Goal: Task Accomplishment & Management: Manage account settings

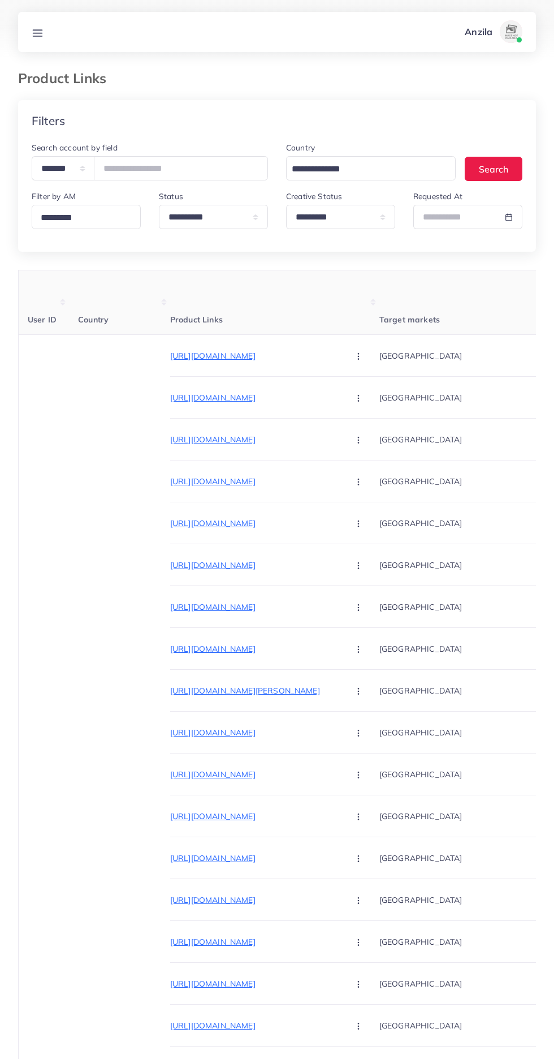
select select "*********"
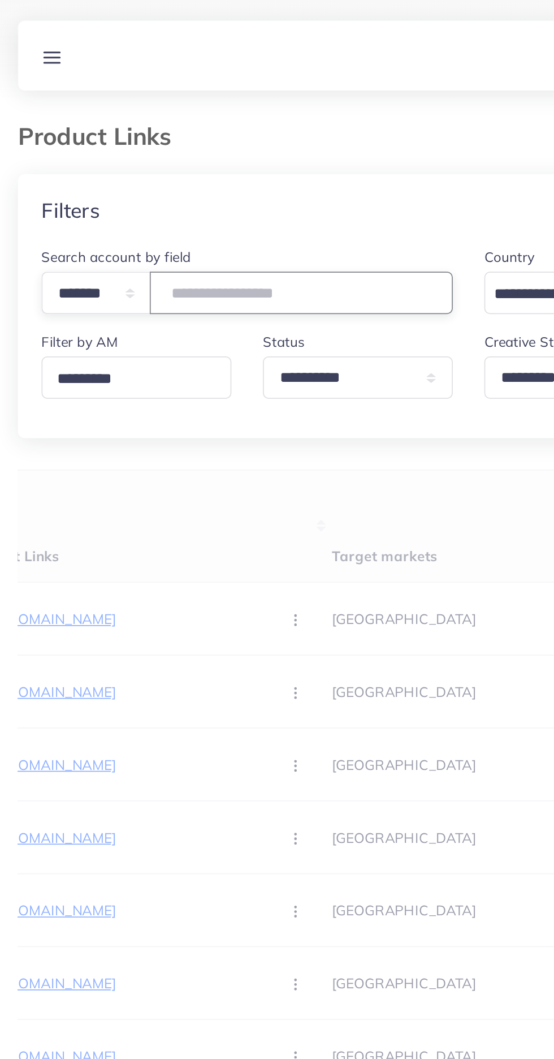
type input "*******"
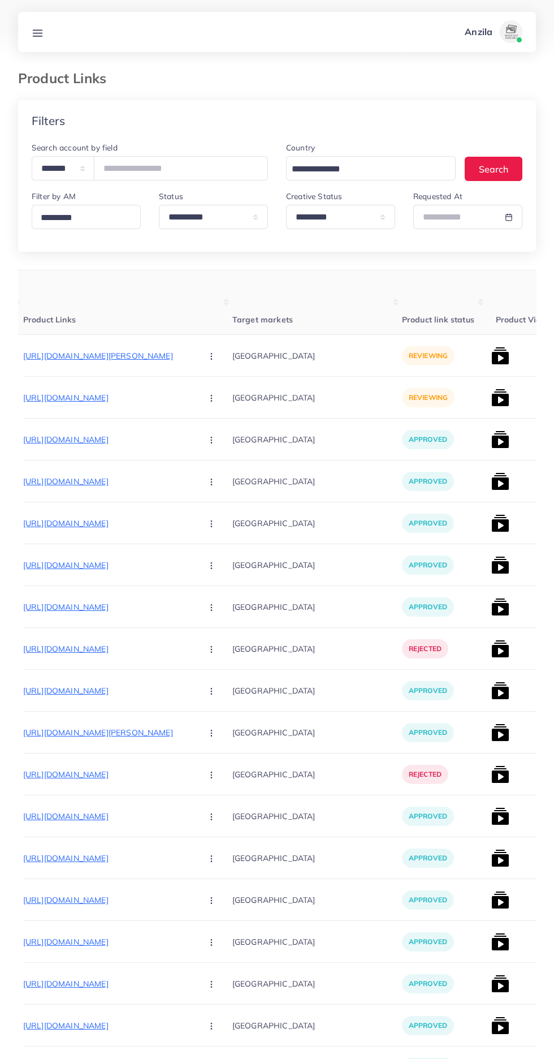
scroll to position [0, 155]
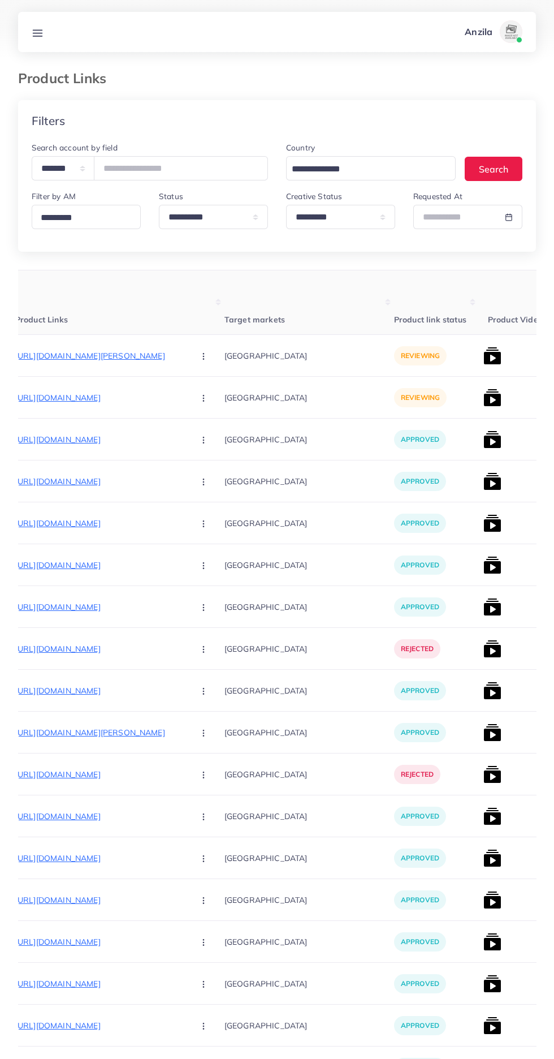
click at [71, 356] on p "[URL][DOMAIN_NAME][PERSON_NAME]" at bounding box center [100, 356] width 170 height 14
click at [199, 354] on icon "button" at bounding box center [203, 356] width 9 height 9
click at [209, 391] on span "Approve" at bounding box center [227, 390] width 37 height 11
click at [79, 402] on p "[URL][DOMAIN_NAME]" at bounding box center [100, 398] width 170 height 14
click at [199, 399] on icon "button" at bounding box center [203, 398] width 9 height 9
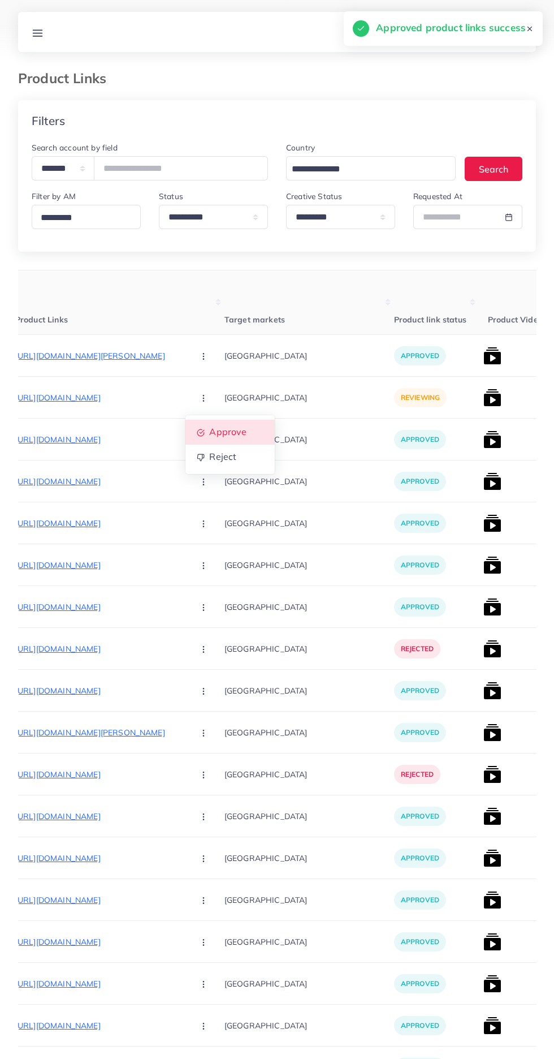
click at [209, 437] on span "Approve" at bounding box center [227, 432] width 37 height 11
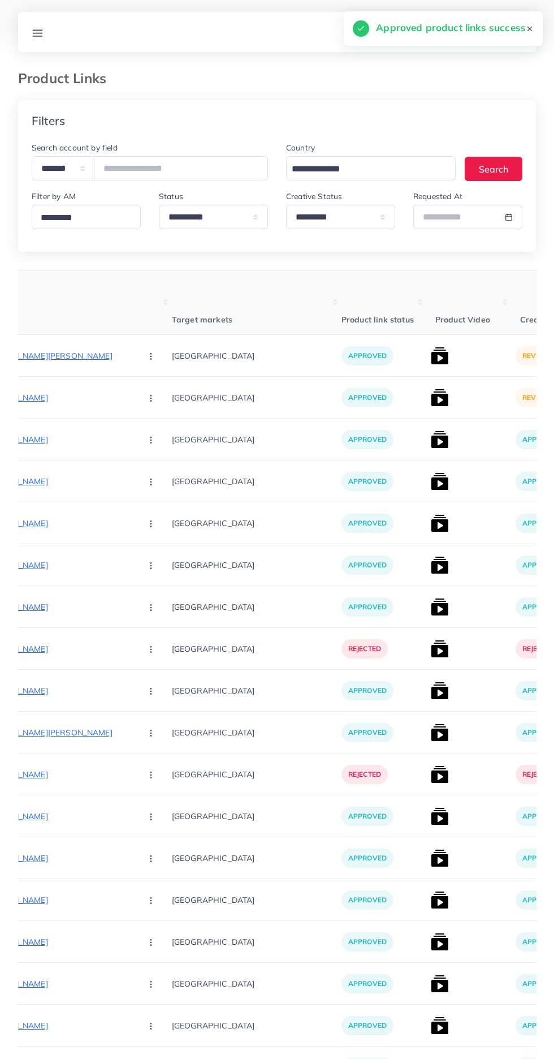
scroll to position [0, 221]
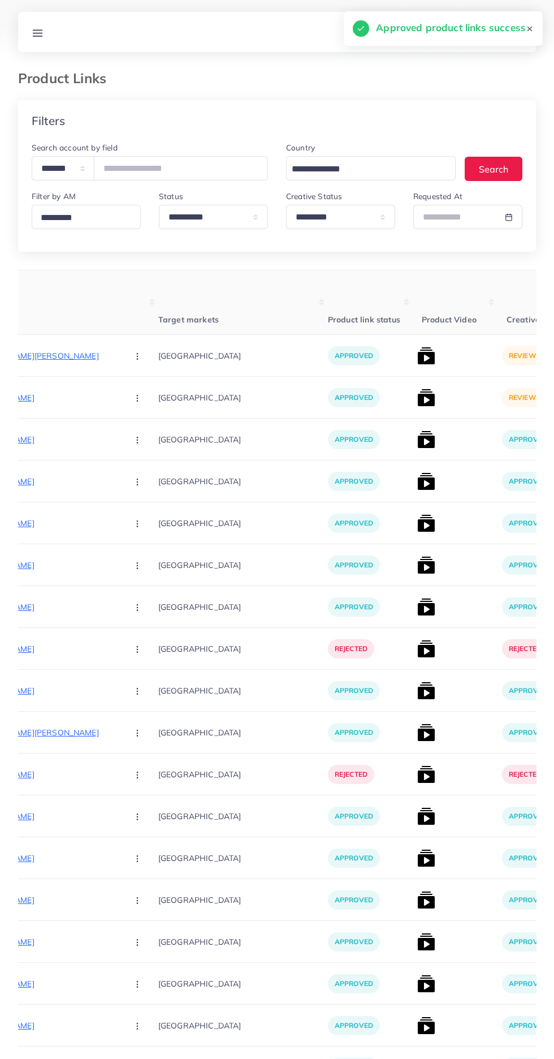
click at [417, 358] on img at bounding box center [426, 356] width 18 height 18
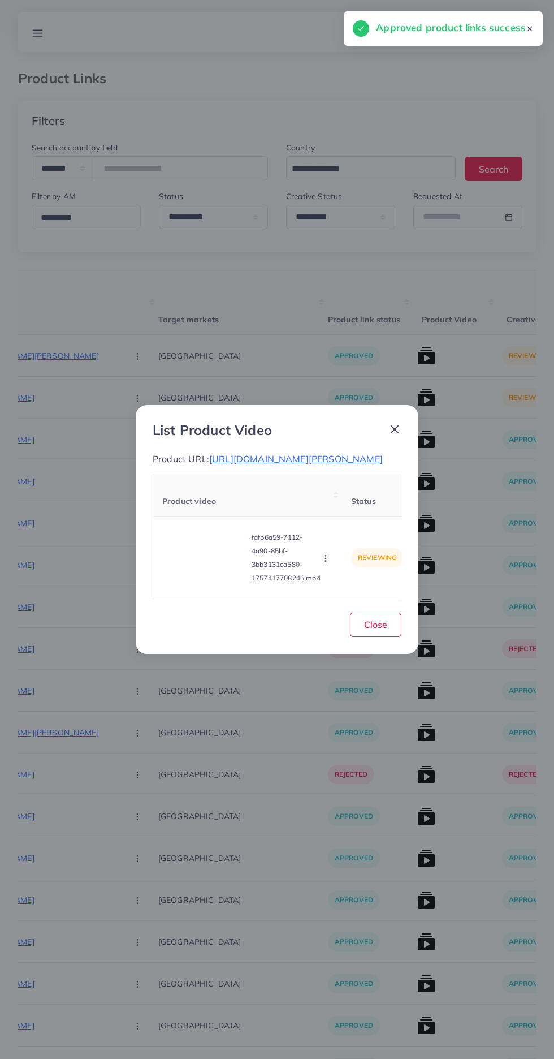
click at [217, 563] on video at bounding box center [204, 557] width 85 height 51
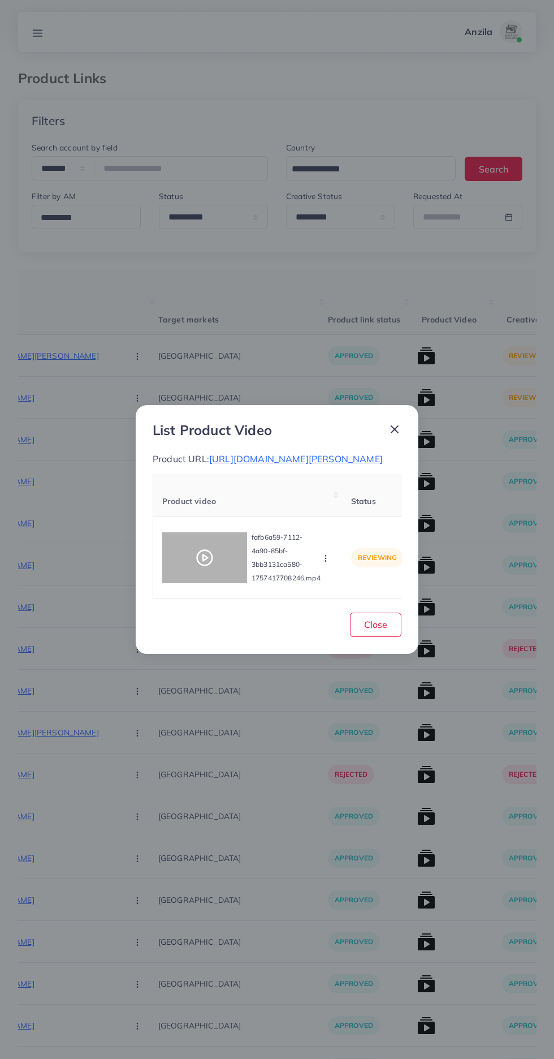
click at [229, 569] on div at bounding box center [204, 557] width 85 height 51
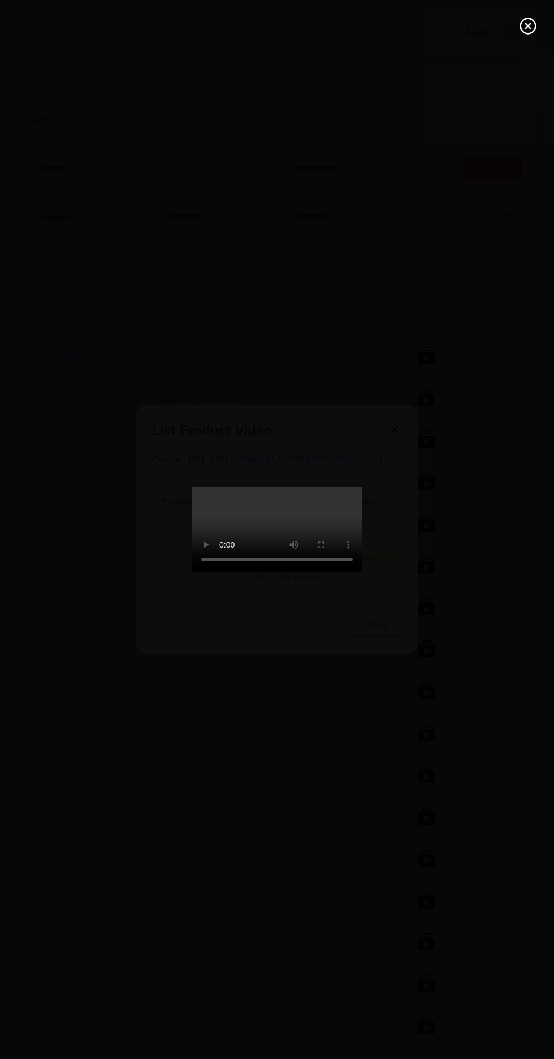
click at [528, 26] on line at bounding box center [528, 26] width 5 height 5
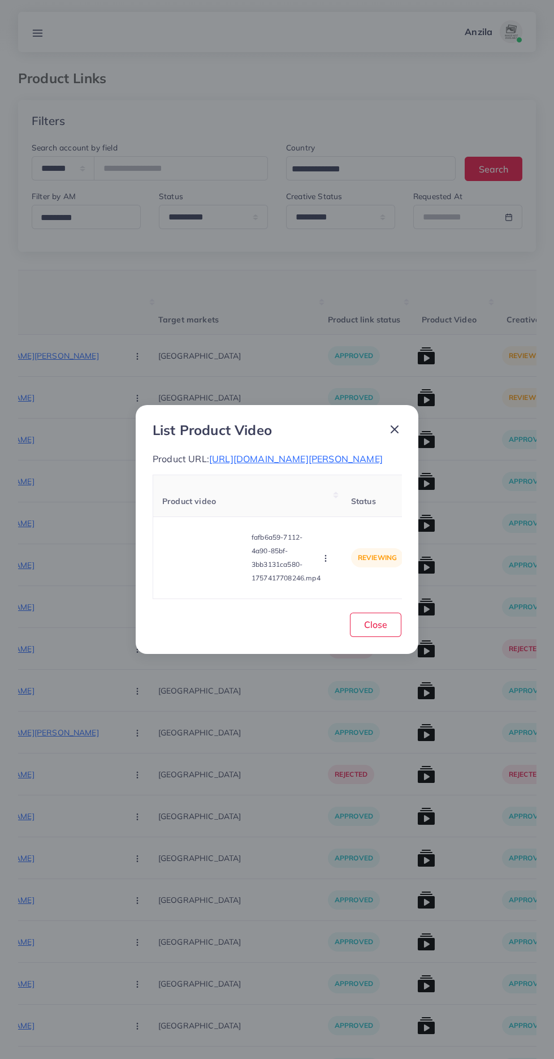
click at [328, 563] on icon "button" at bounding box center [325, 558] width 9 height 9
click at [362, 504] on link "Approve" at bounding box center [352, 505] width 89 height 25
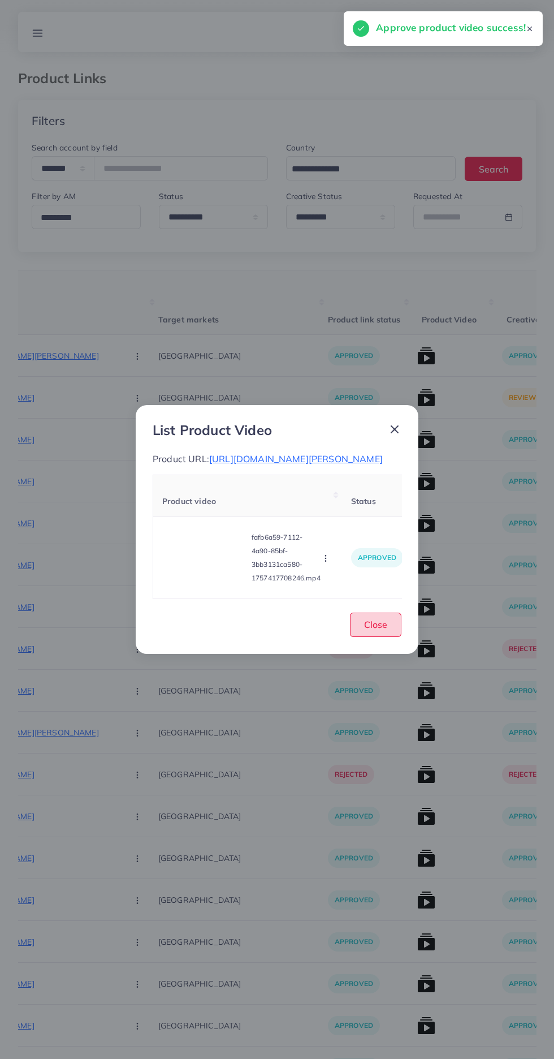
click at [381, 630] on span "Close" at bounding box center [375, 624] width 23 height 11
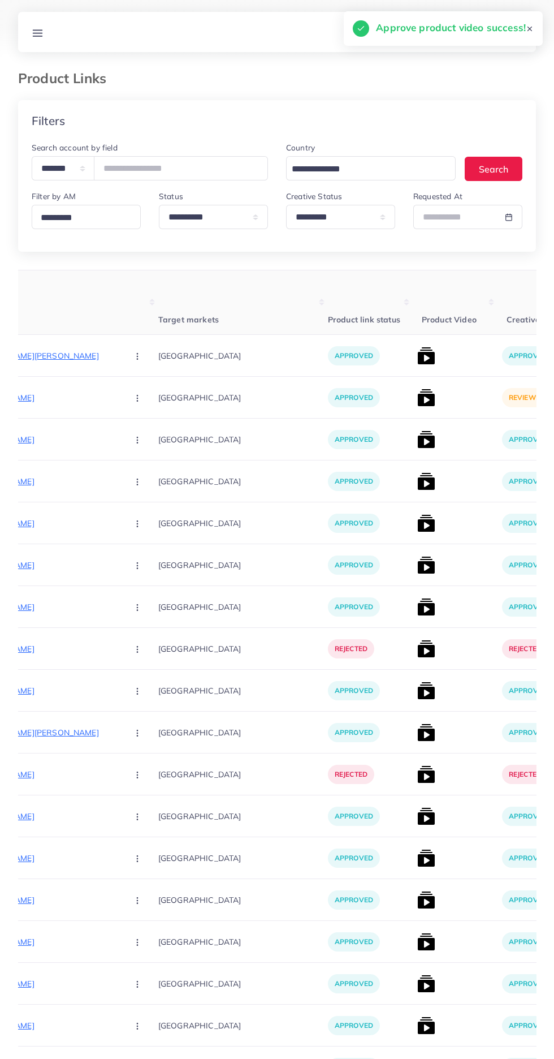
click at [417, 398] on img at bounding box center [426, 398] width 18 height 18
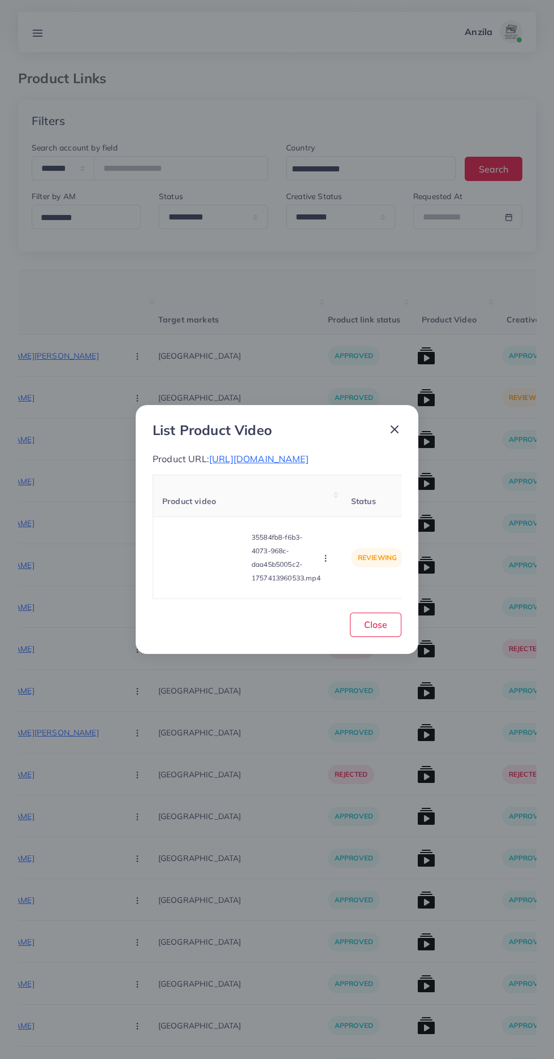
click at [199, 570] on video at bounding box center [204, 557] width 85 height 51
click at [222, 571] on div at bounding box center [204, 557] width 85 height 51
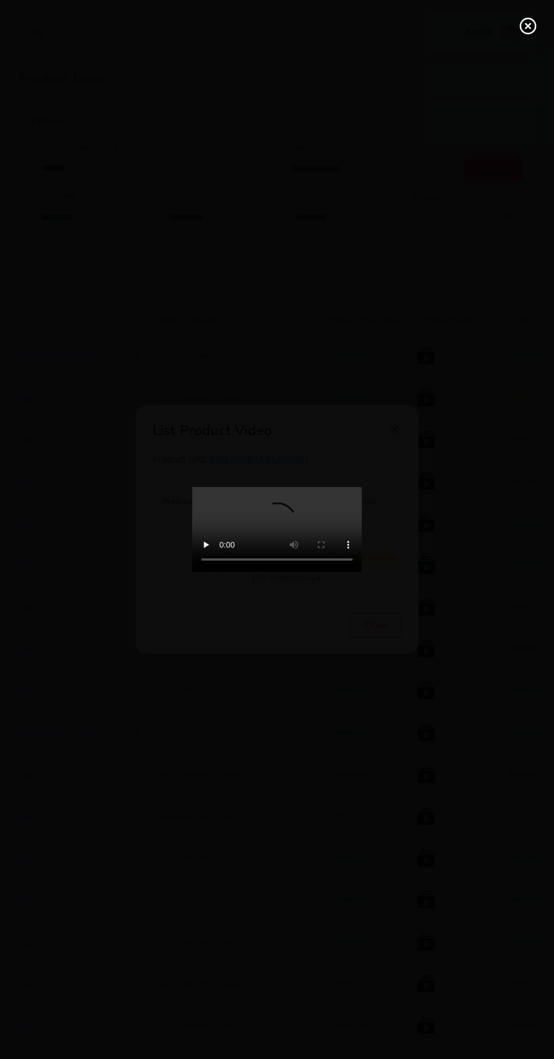
click at [522, 23] on circle at bounding box center [528, 26] width 15 height 15
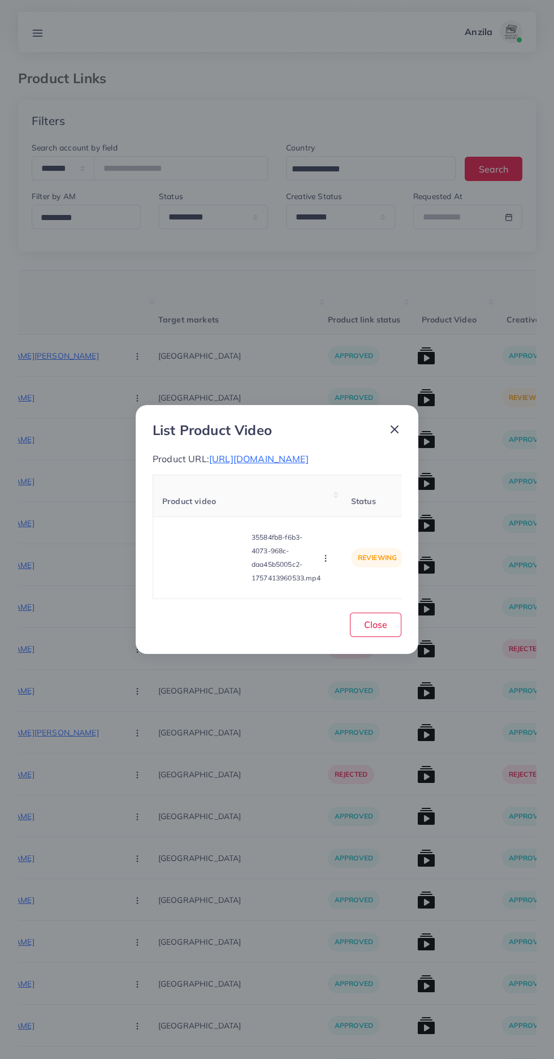
click at [328, 563] on icon "button" at bounding box center [325, 558] width 9 height 9
click at [352, 511] on span "Approve" at bounding box center [349, 505] width 37 height 11
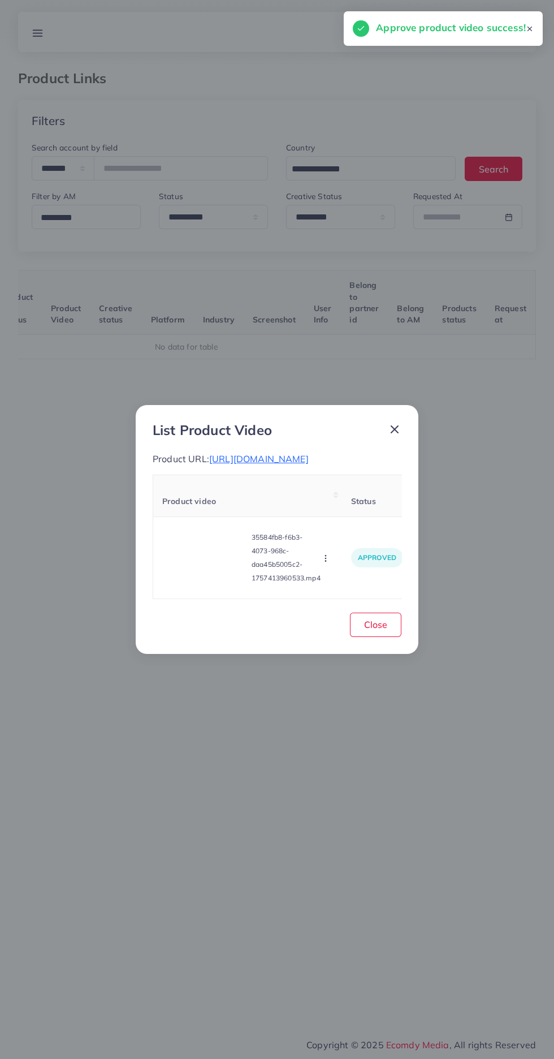
scroll to position [0, 177]
click at [377, 629] on span "Close" at bounding box center [375, 624] width 23 height 11
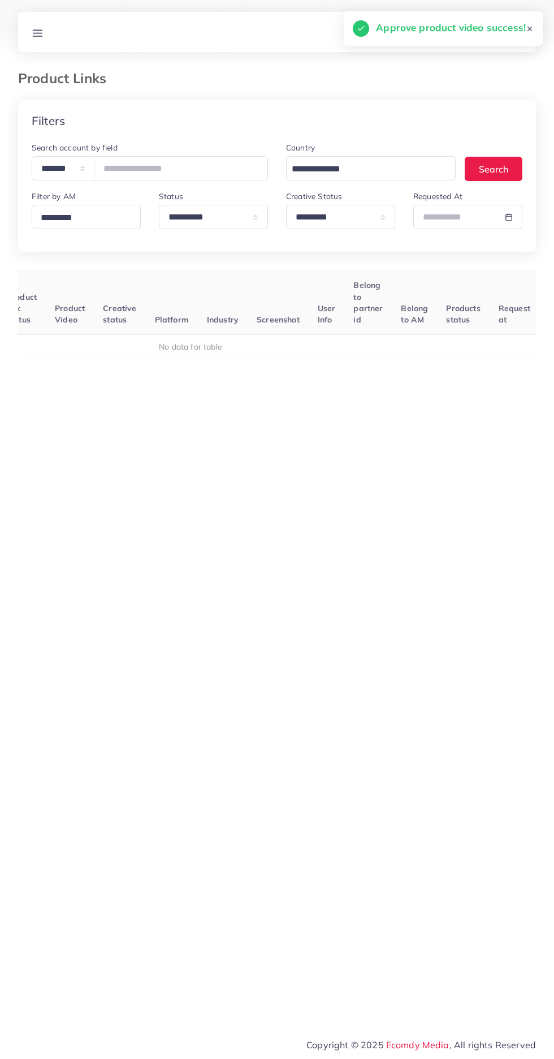
click at [37, 31] on icon at bounding box center [38, 33] width 12 height 12
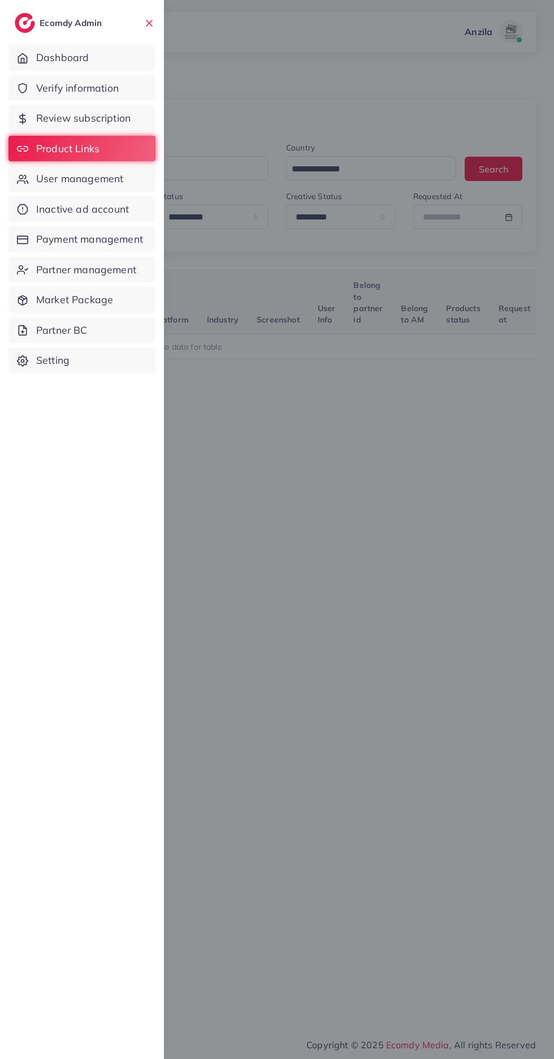
click at [46, 185] on span "User management" at bounding box center [79, 178] width 87 height 15
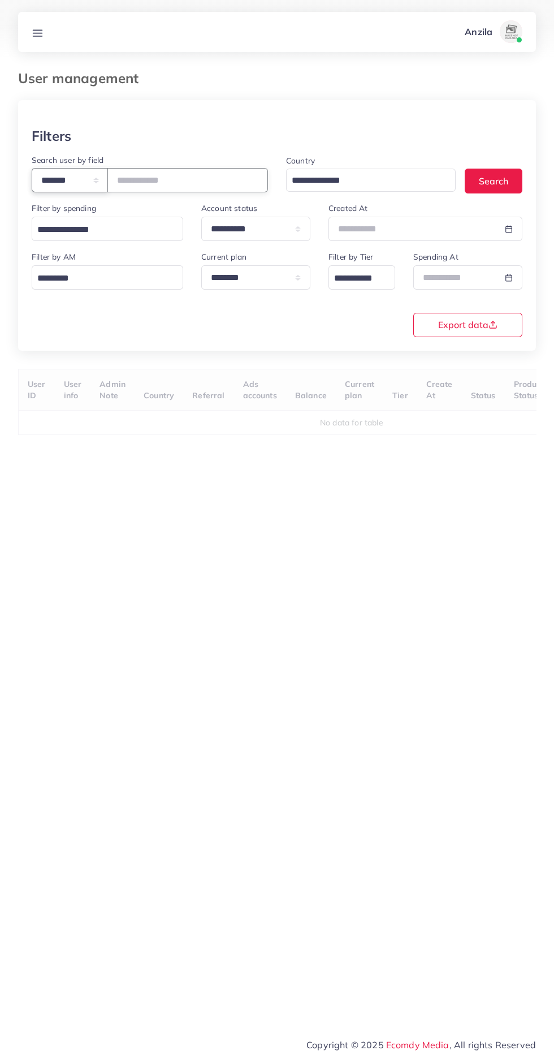
click at [48, 179] on select "**********" at bounding box center [70, 180] width 76 height 24
select select "*****"
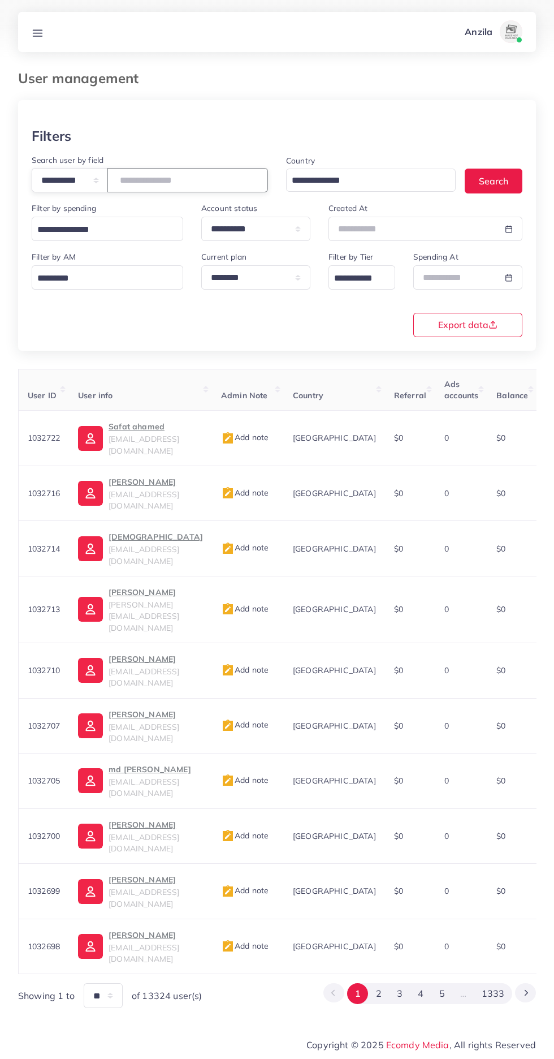
paste input "**********"
type input "**********"
click at [202, 325] on div "**********" at bounding box center [277, 293] width 509 height 87
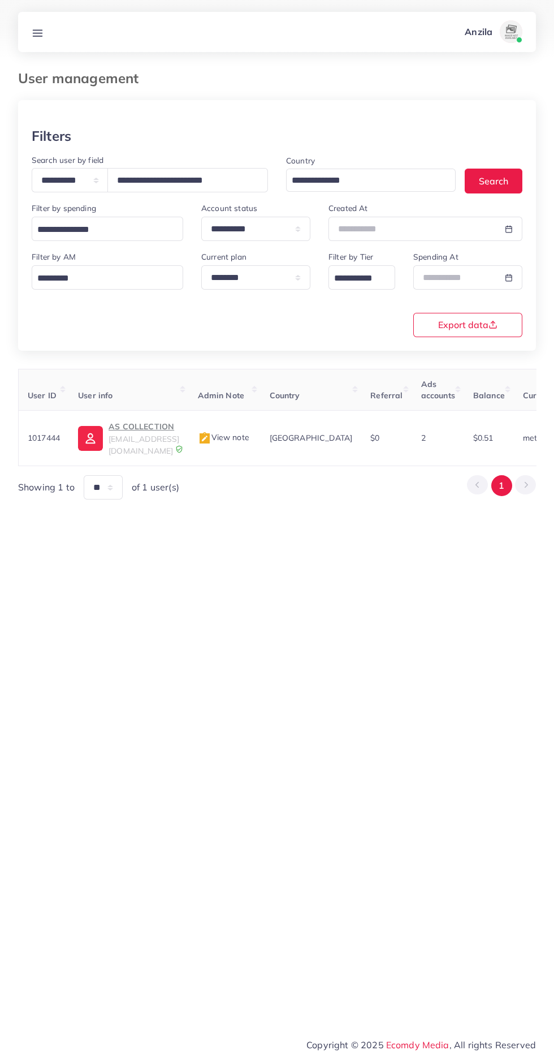
click at [134, 433] on p "AS COLLECTION" at bounding box center [144, 427] width 71 height 14
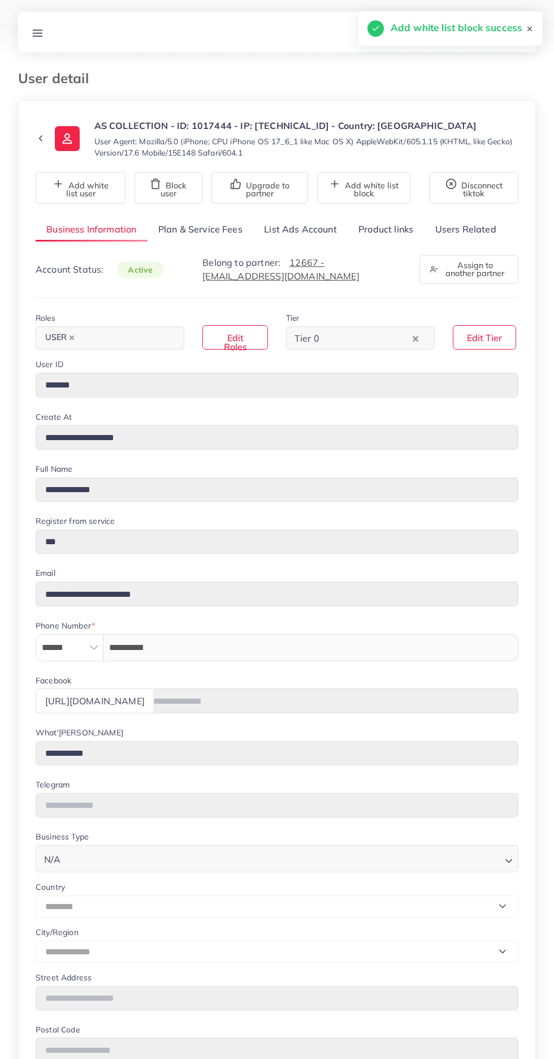
select select "********"
click at [370, 199] on button "Remove white list block" at bounding box center [362, 188] width 102 height 32
click at [390, 242] on link "Product links" at bounding box center [386, 229] width 76 height 24
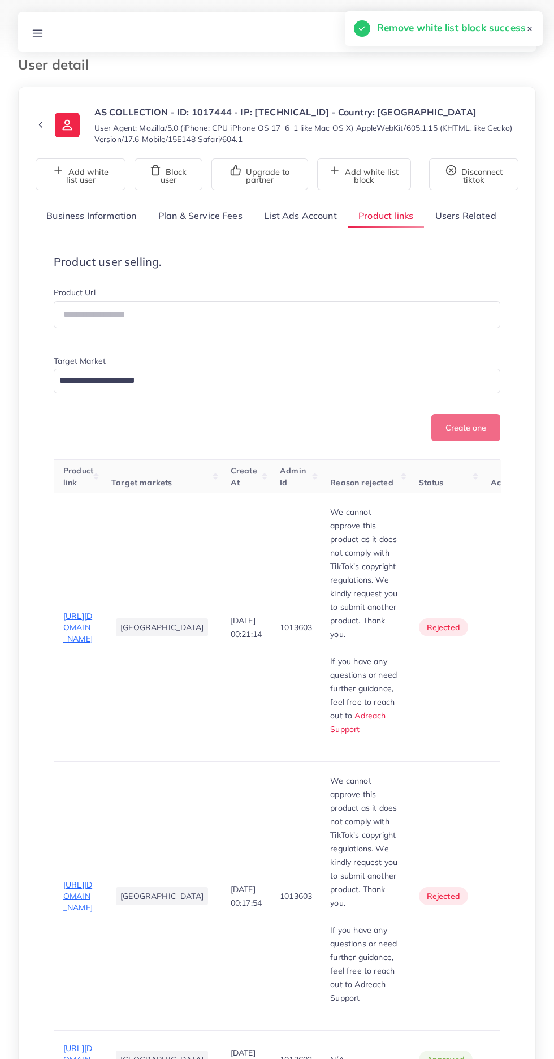
scroll to position [24, 0]
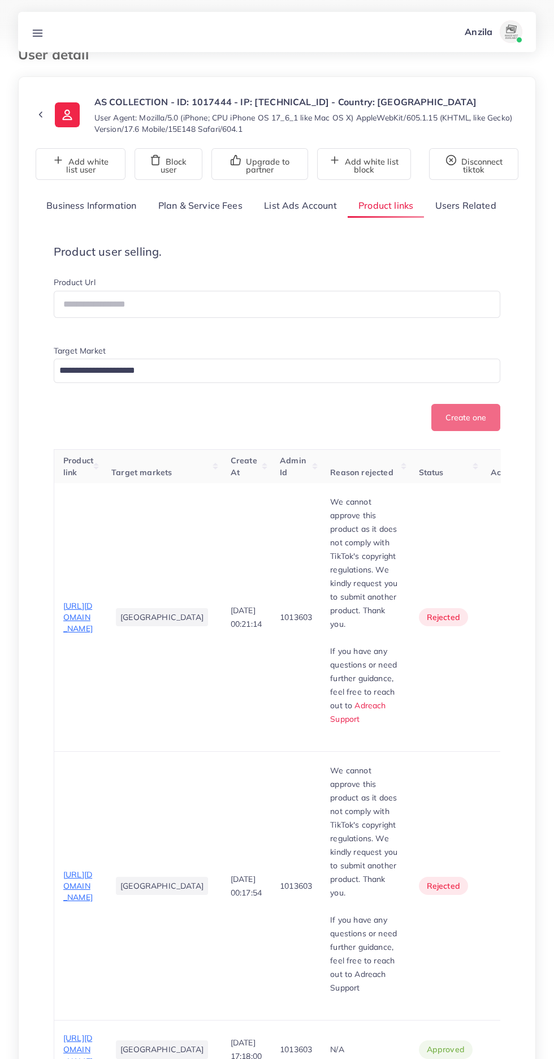
click at [70, 634] on span "[URL][DOMAIN_NAME]" at bounding box center [77, 617] width 29 height 33
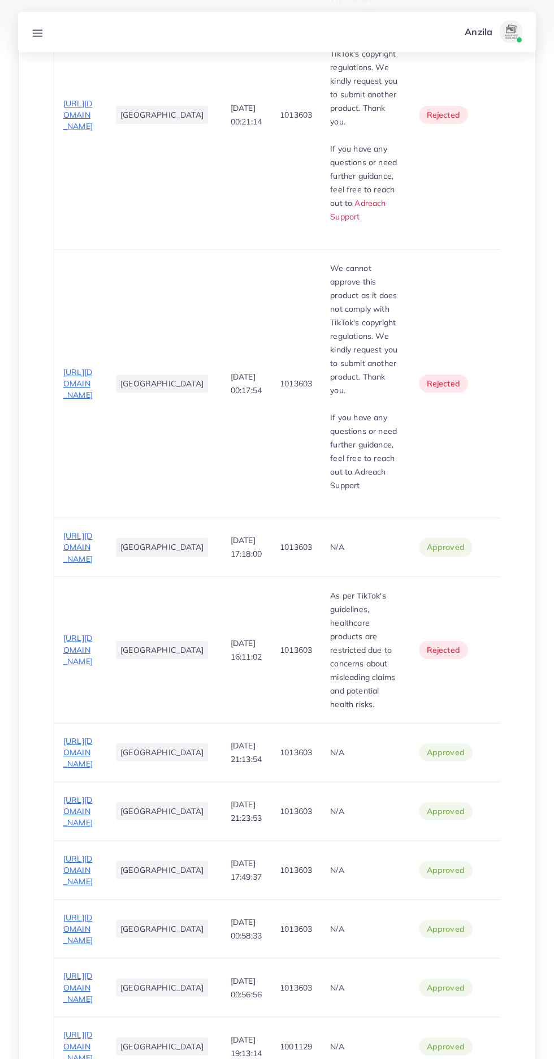
scroll to position [537, 0]
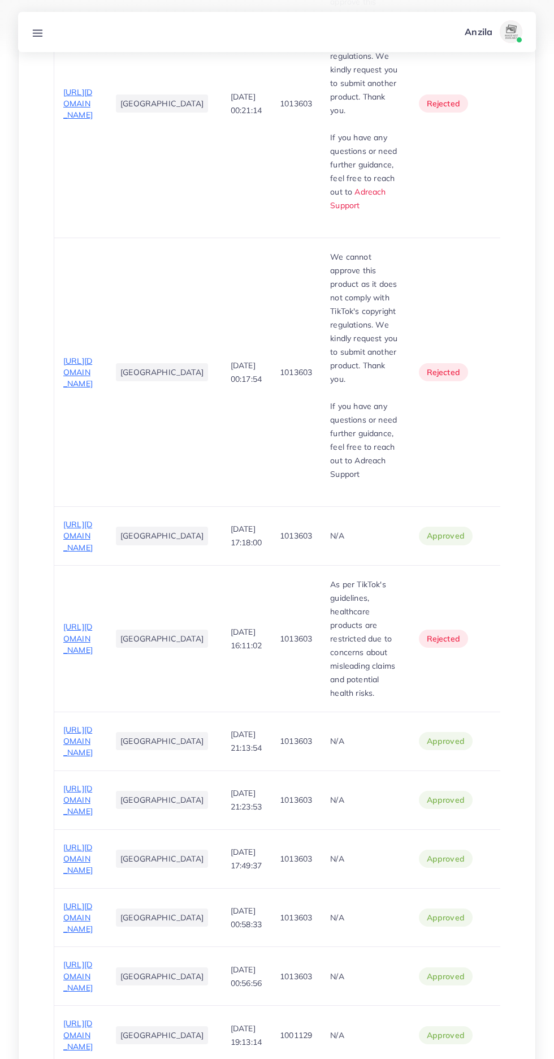
click at [89, 389] on span "[URL][DOMAIN_NAME]" at bounding box center [77, 372] width 29 height 33
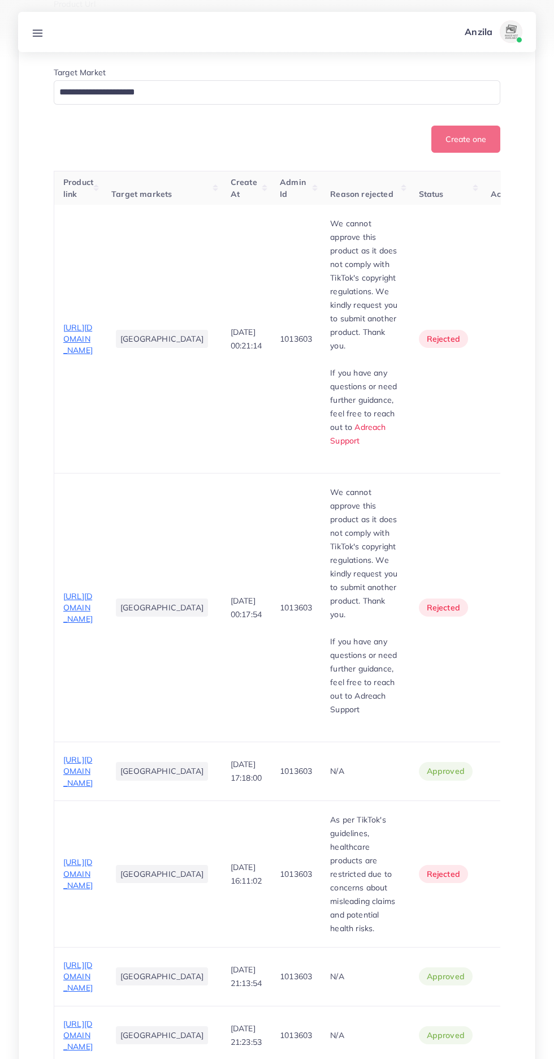
scroll to position [297, 0]
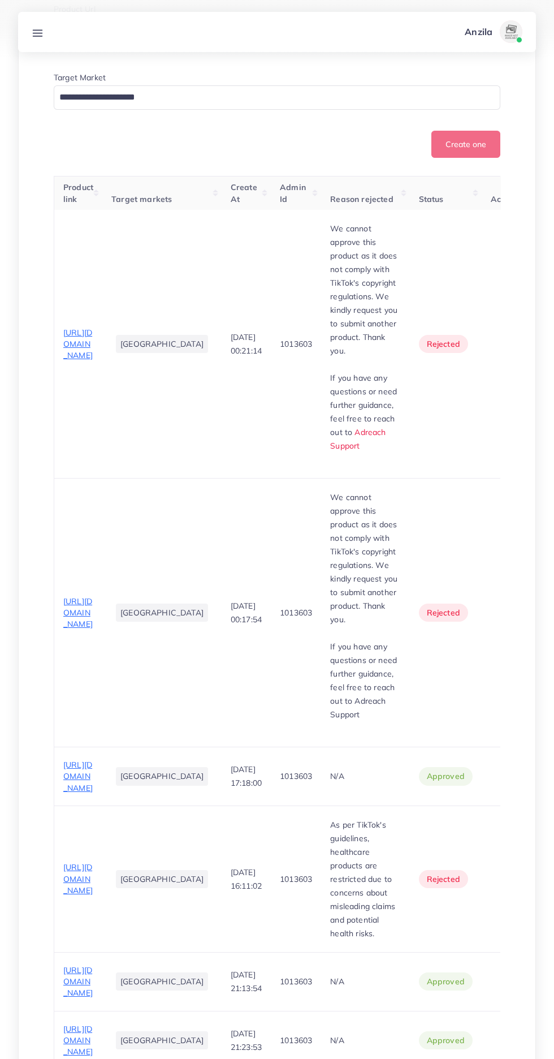
click at [68, 361] on span "[URL][DOMAIN_NAME]" at bounding box center [77, 344] width 29 height 33
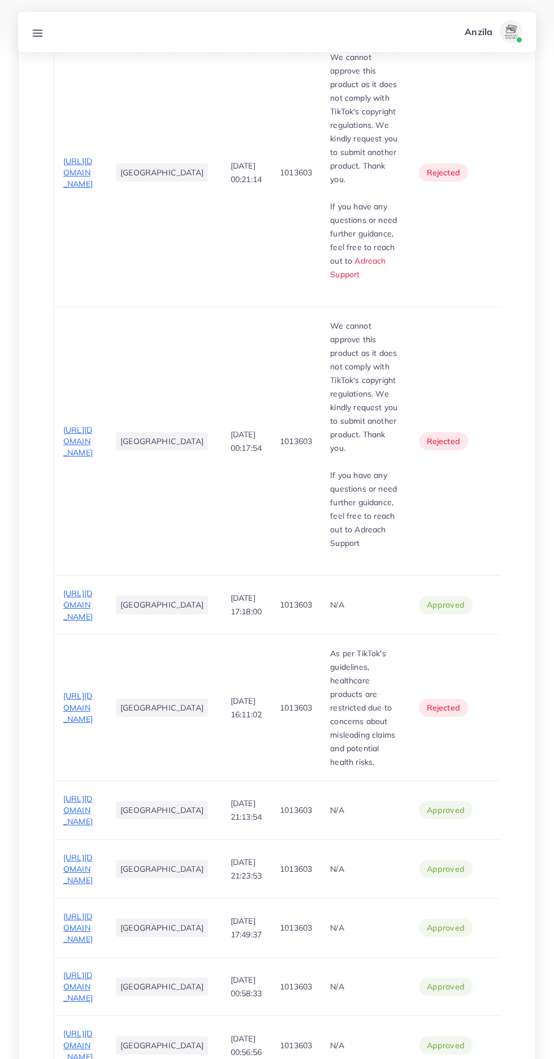
scroll to position [473, 0]
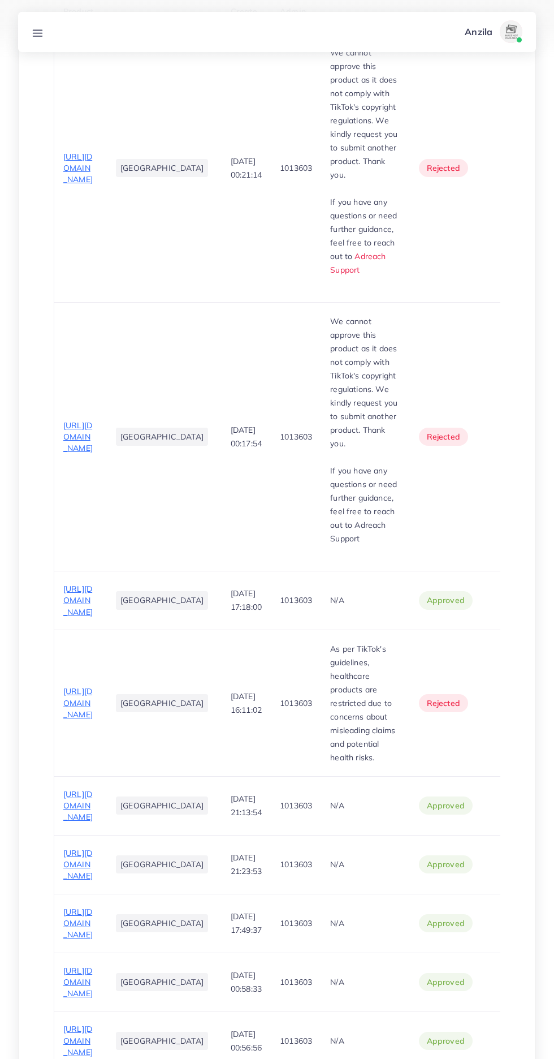
click at [81, 454] on span "[URL][DOMAIN_NAME]" at bounding box center [77, 436] width 29 height 33
